Goal: Find contact information: Find contact information

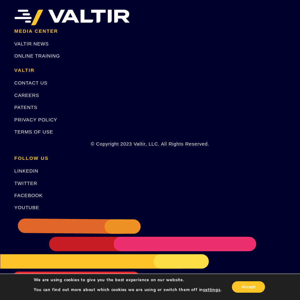
scroll to position [1594, 0]
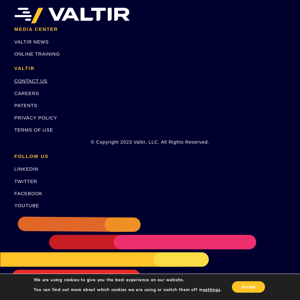
click at [43, 81] on link "CONTACT US" at bounding box center [30, 80] width 33 height 5
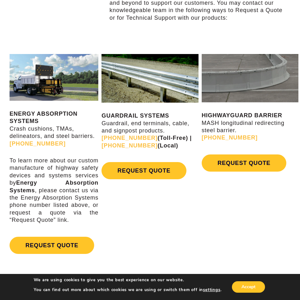
scroll to position [222, 0]
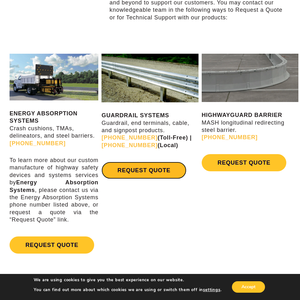
click at [155, 170] on link "REQUEST QUOTE" at bounding box center [143, 170] width 84 height 17
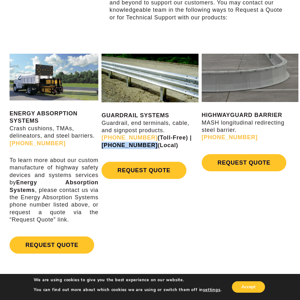
drag, startPoint x: 181, startPoint y: 138, endPoint x: 126, endPoint y: 148, distance: 55.8
click at [126, 148] on strong "[PHONE_NUMBER] (Toll-Free) | [PHONE_NUMBER] (Local)" at bounding box center [146, 141] width 90 height 14
copy link "[PHONE_NUMBER]"
